Goal: Task Accomplishment & Management: Complete application form

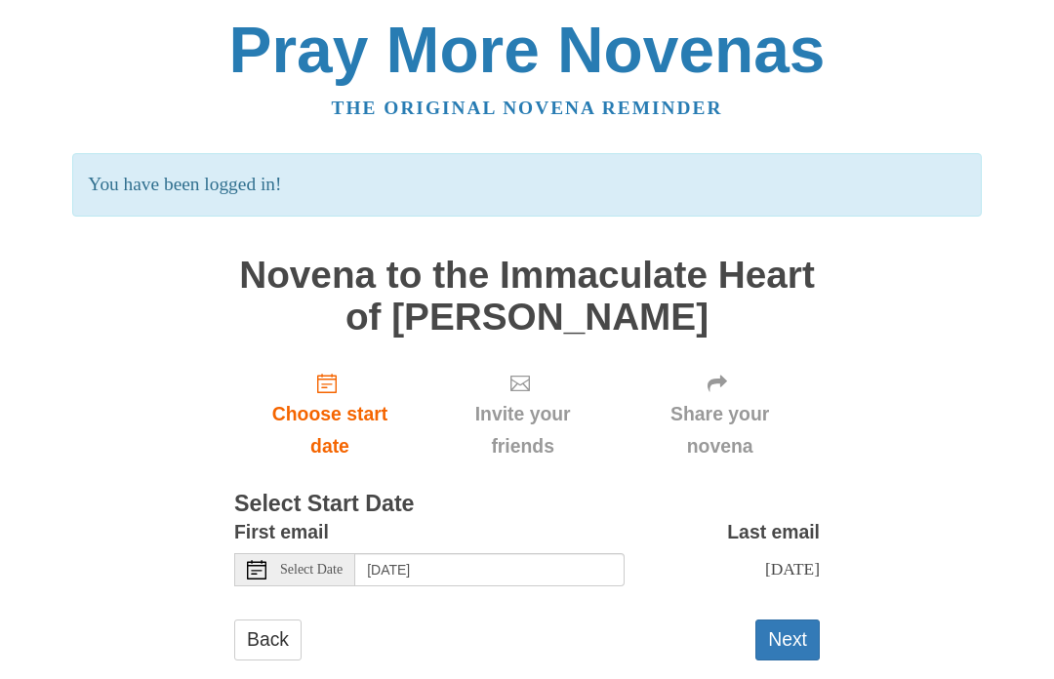
scroll to position [30, 0]
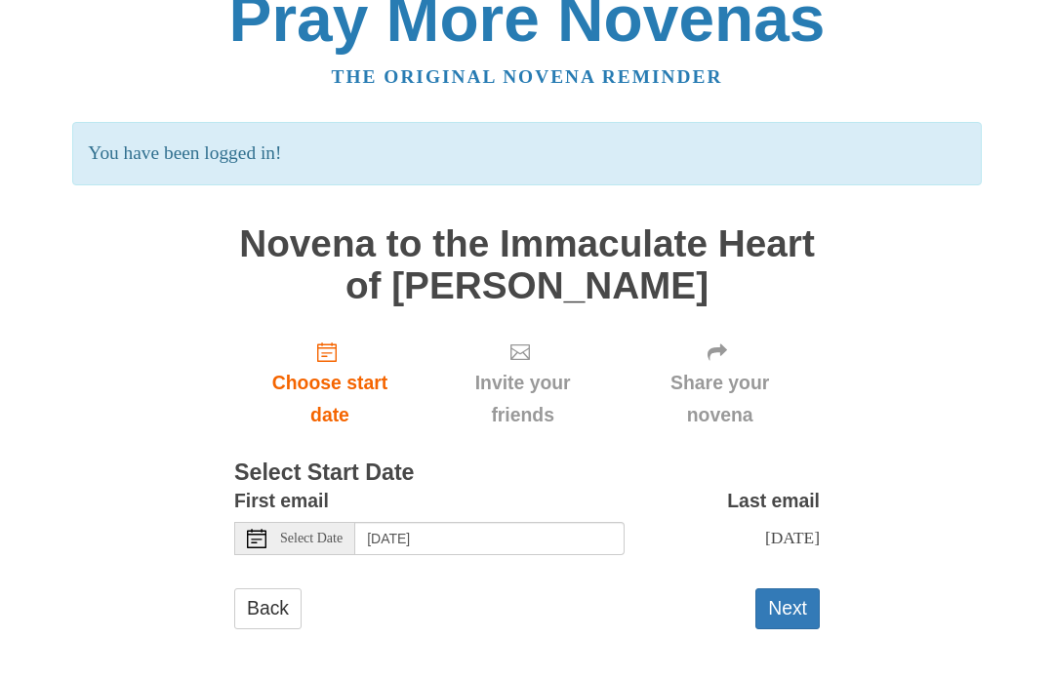
click at [796, 591] on button "Next" at bounding box center [787, 609] width 64 height 40
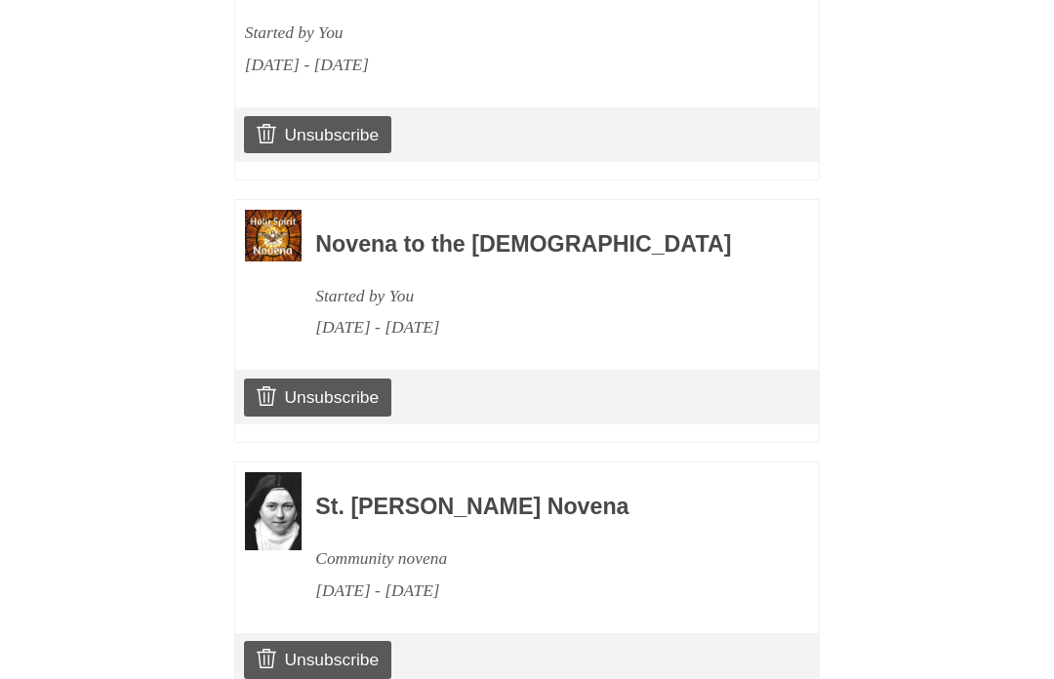
scroll to position [1353, 0]
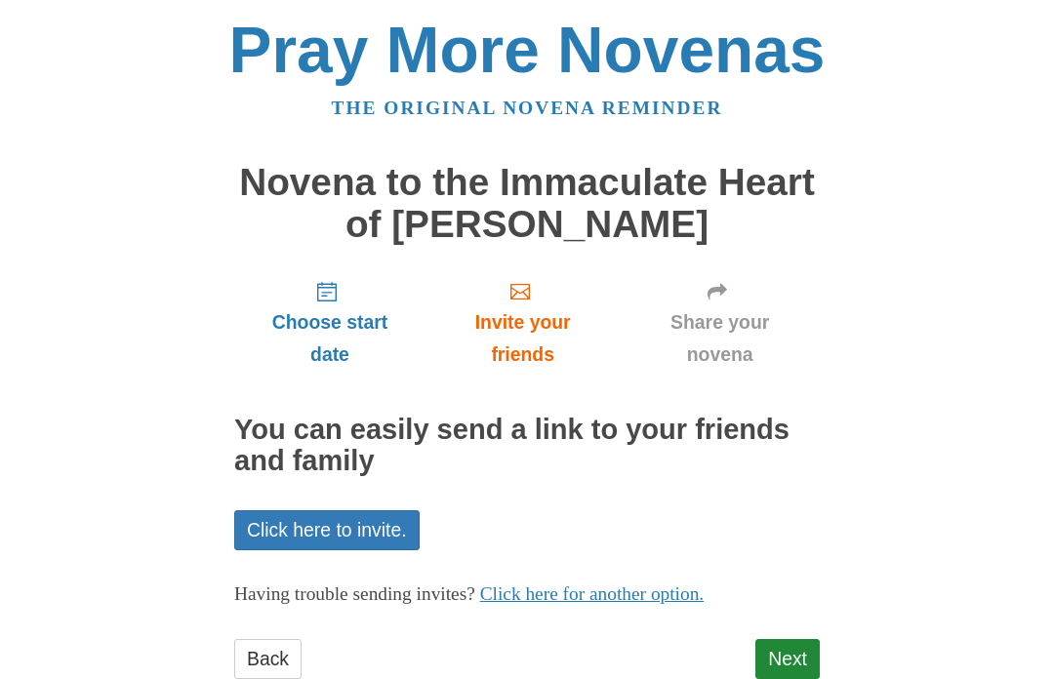
click at [790, 645] on link "Next" at bounding box center [787, 659] width 64 height 40
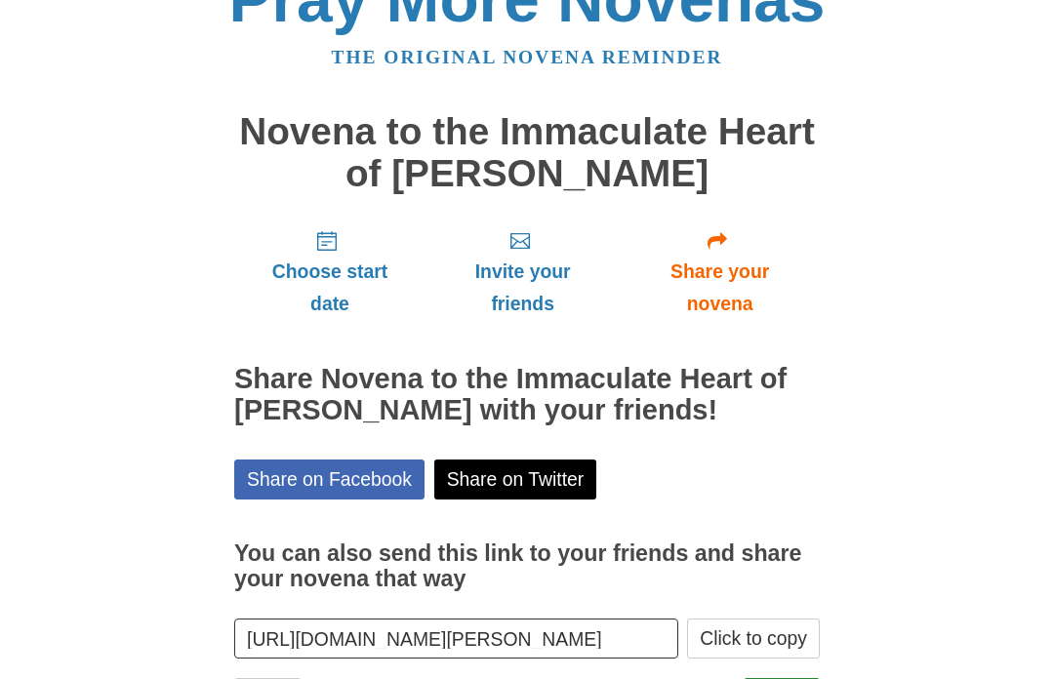
scroll to position [70, 0]
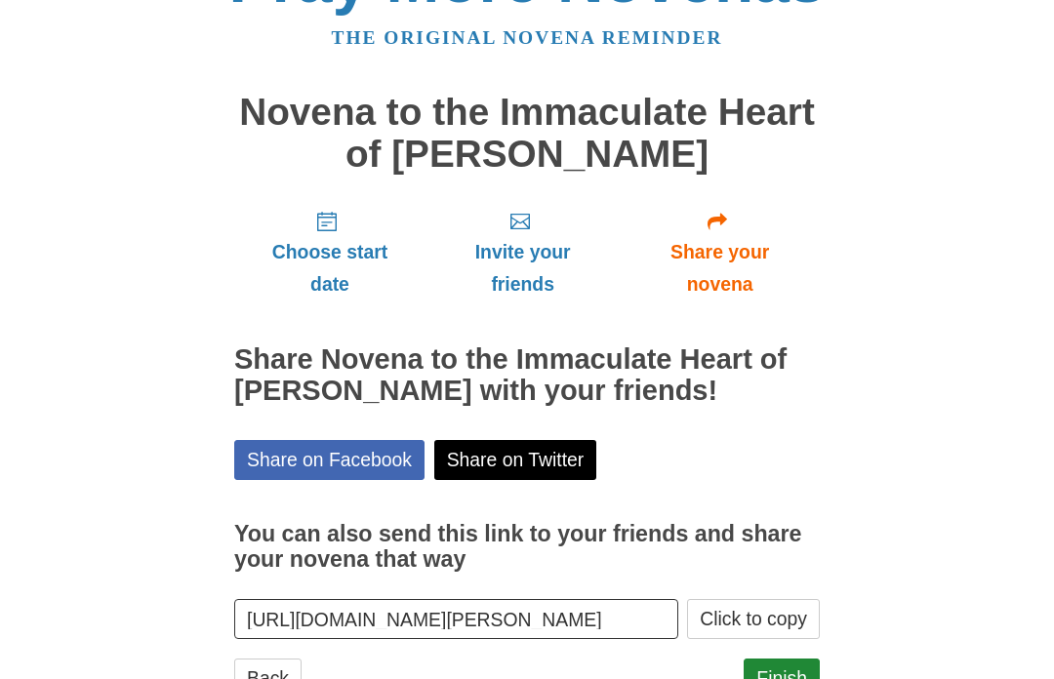
click at [785, 669] on link "Finish" at bounding box center [782, 679] width 76 height 40
